Goal: Task Accomplishment & Management: Manage account settings

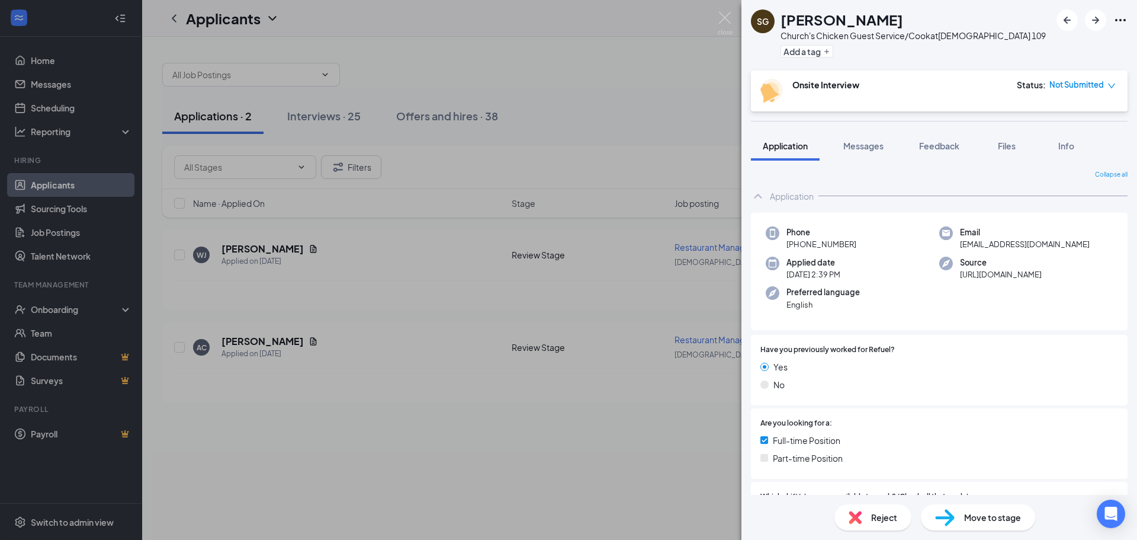
click at [986, 512] on span "Move to stage" at bounding box center [992, 517] width 57 height 13
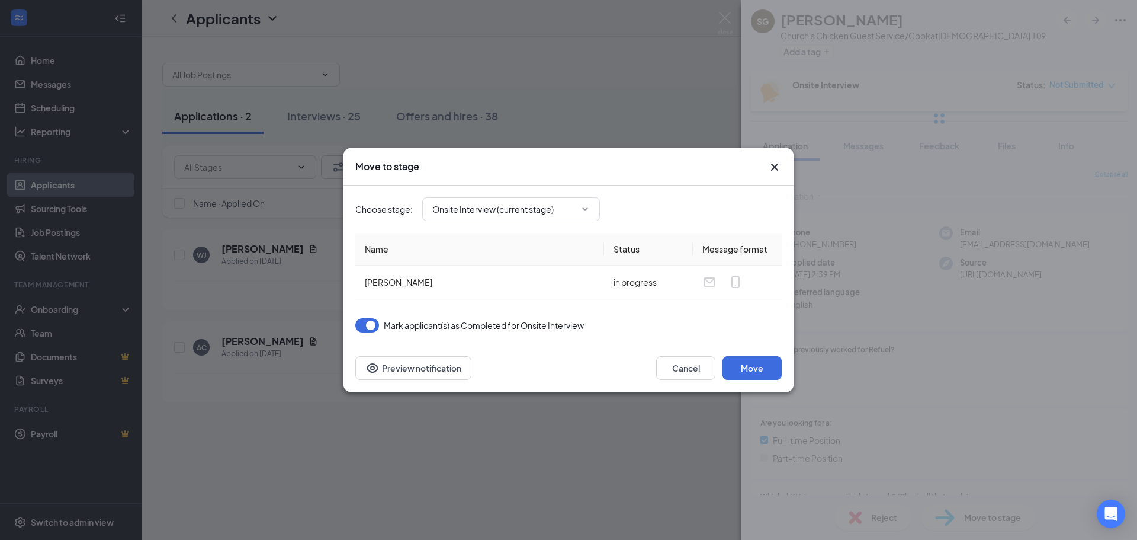
type input "On Hold (next stage)"
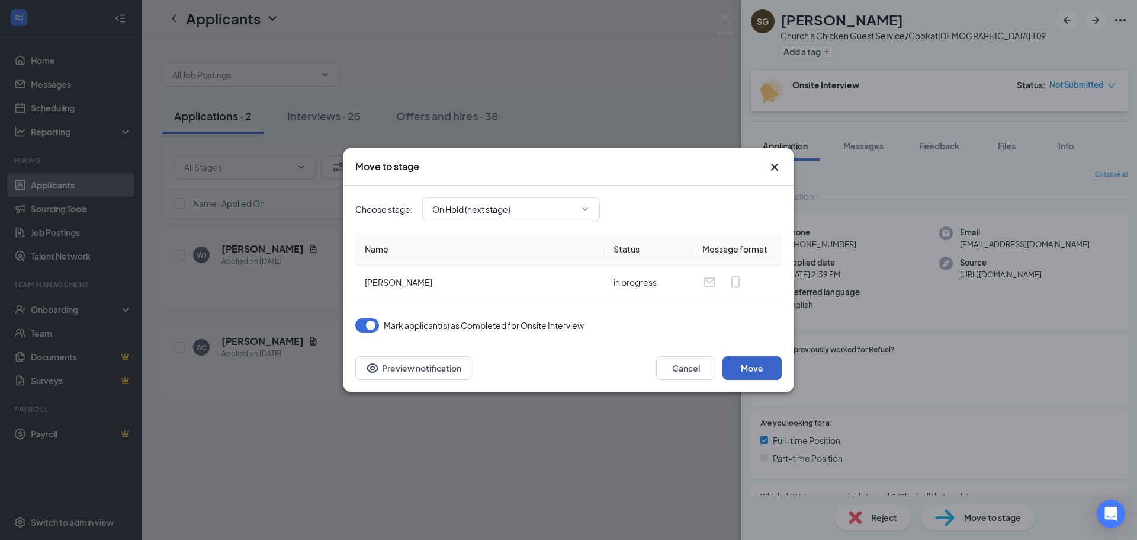
click at [768, 373] on button "Move" at bounding box center [752, 368] width 59 height 24
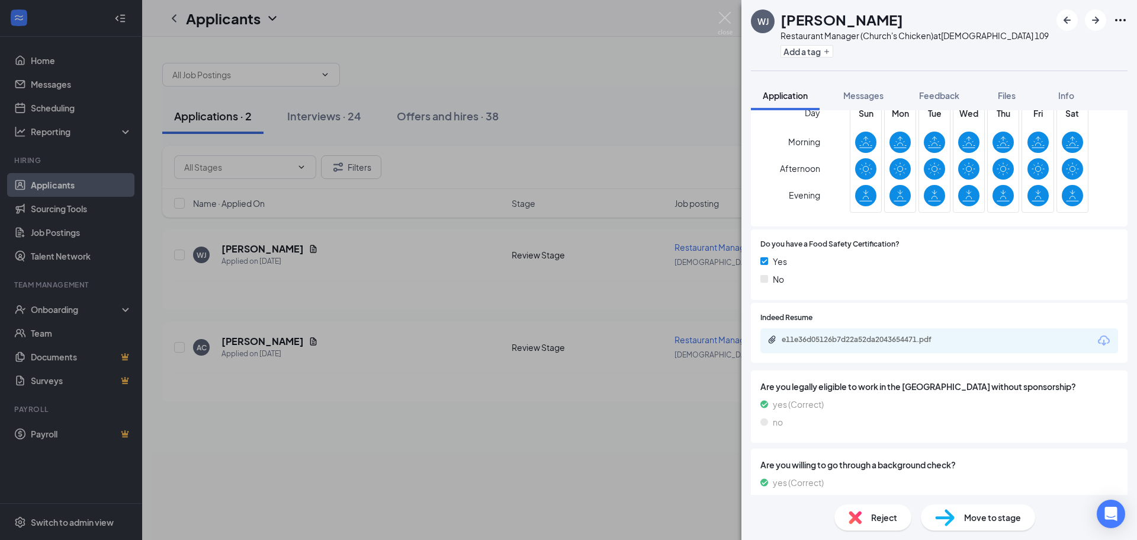
scroll to position [474, 0]
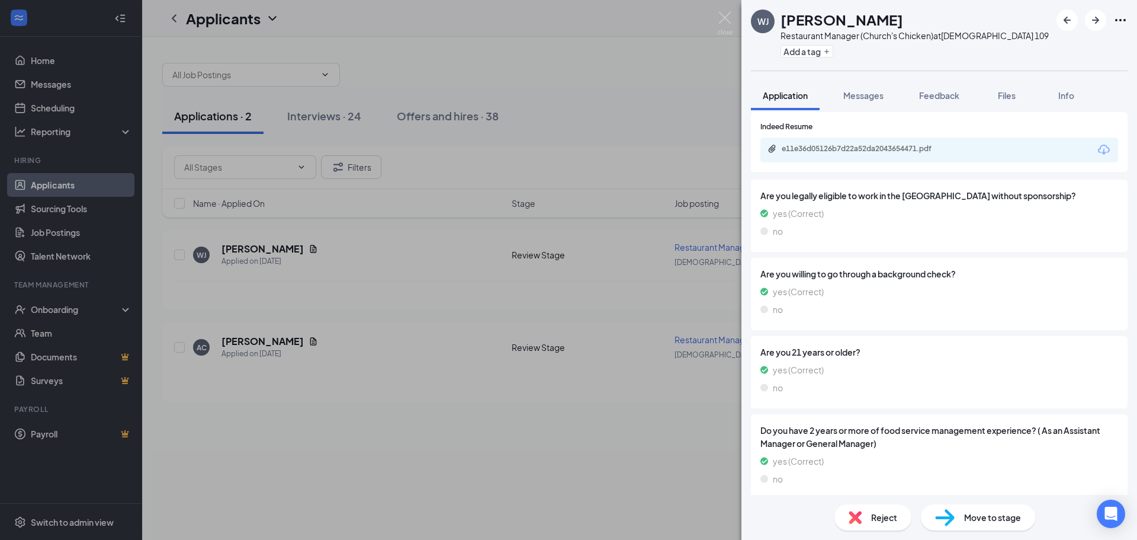
click at [625, 51] on div "[PERSON_NAME] Restaurant Manager (Church's Chicken) at Churchs 109 Add a tag Ap…" at bounding box center [568, 270] width 1137 height 540
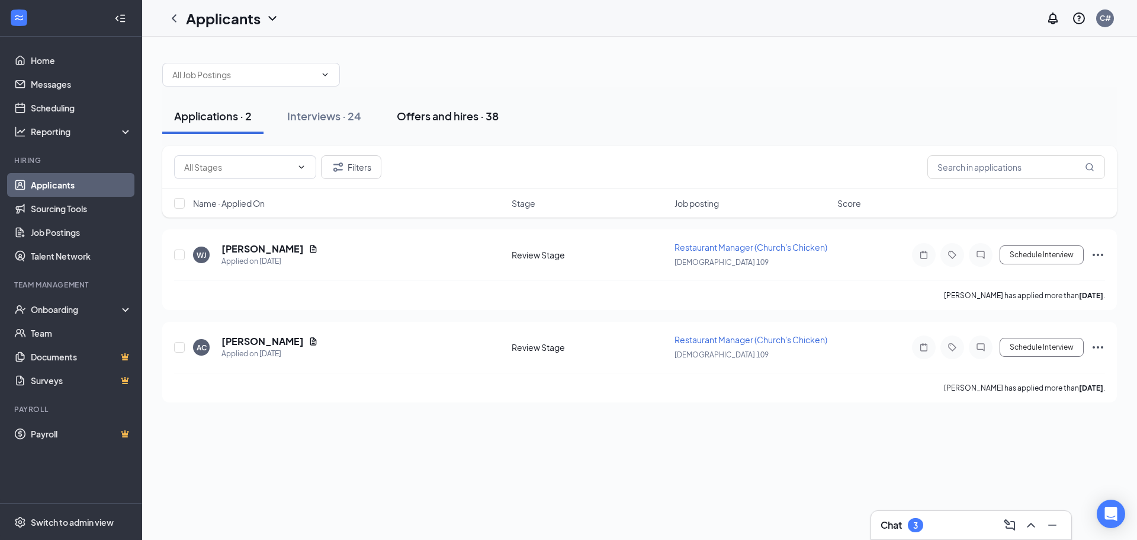
click at [460, 115] on div "Offers and hires · 38" at bounding box center [448, 115] width 102 height 15
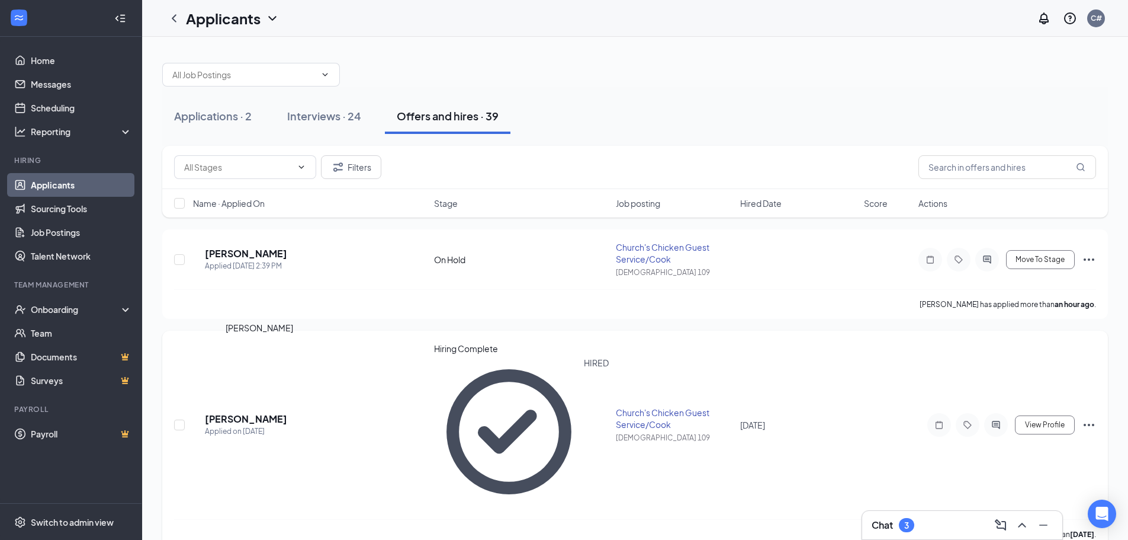
click at [241, 412] on h5 "[PERSON_NAME]" at bounding box center [246, 418] width 82 height 13
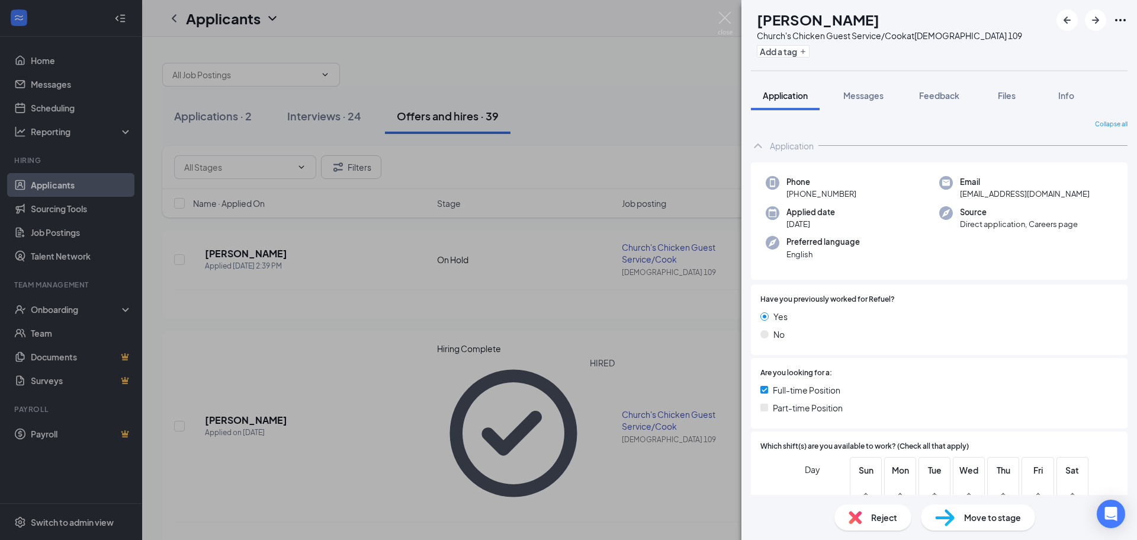
click at [364, 326] on div "JH JNiya [PERSON_NAME] Church's Chicken Guest Service/Cook at [DEMOGRAPHIC_DATA…" at bounding box center [568, 270] width 1137 height 540
